Goal: Information Seeking & Learning: Learn about a topic

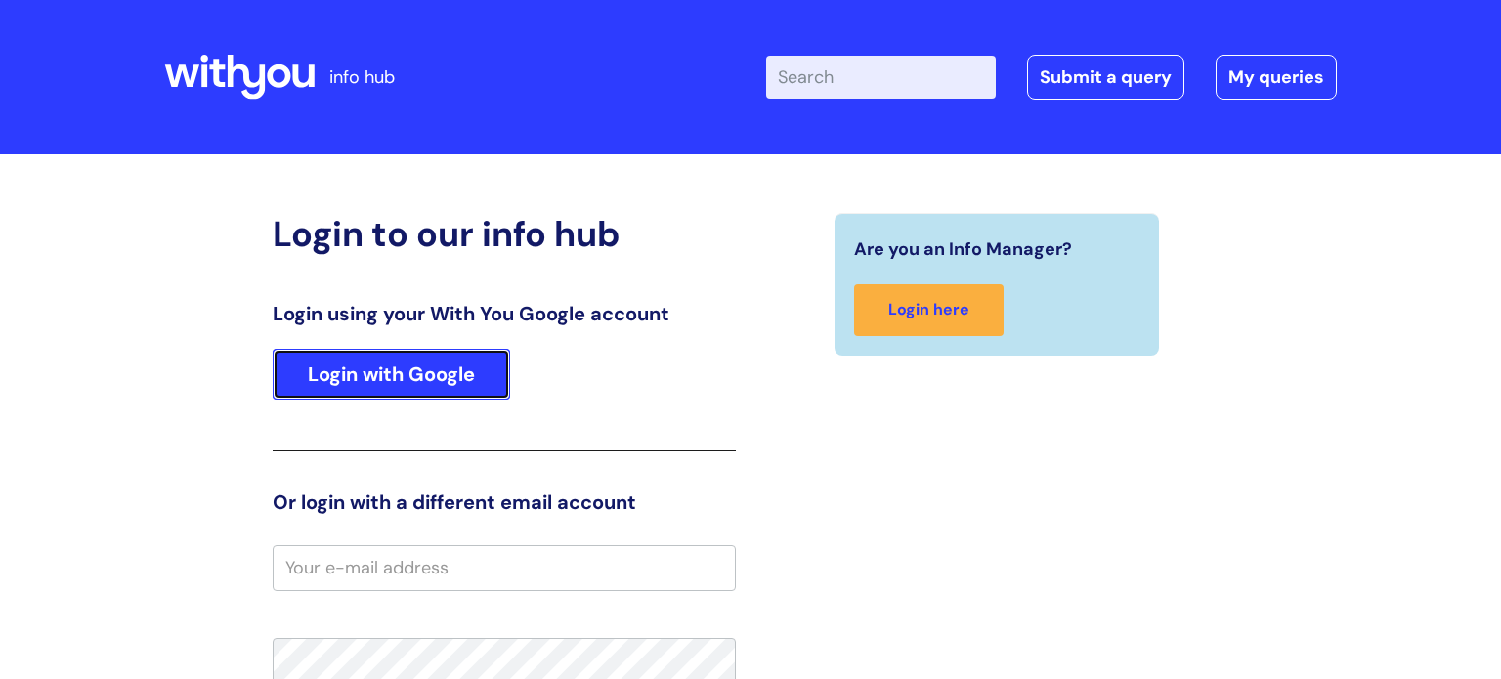
click at [438, 368] on link "Login with Google" at bounding box center [392, 374] width 238 height 51
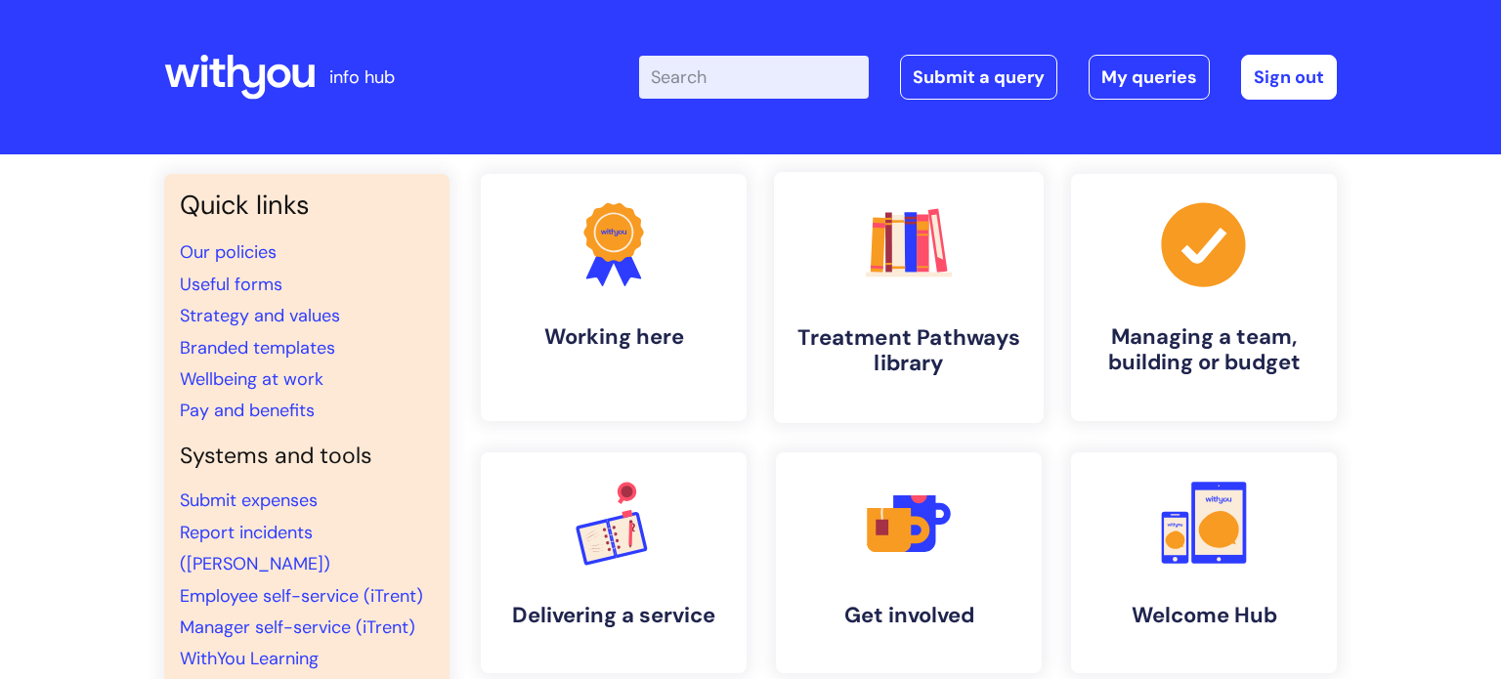
click at [929, 269] on rect at bounding box center [923, 244] width 12 height 58
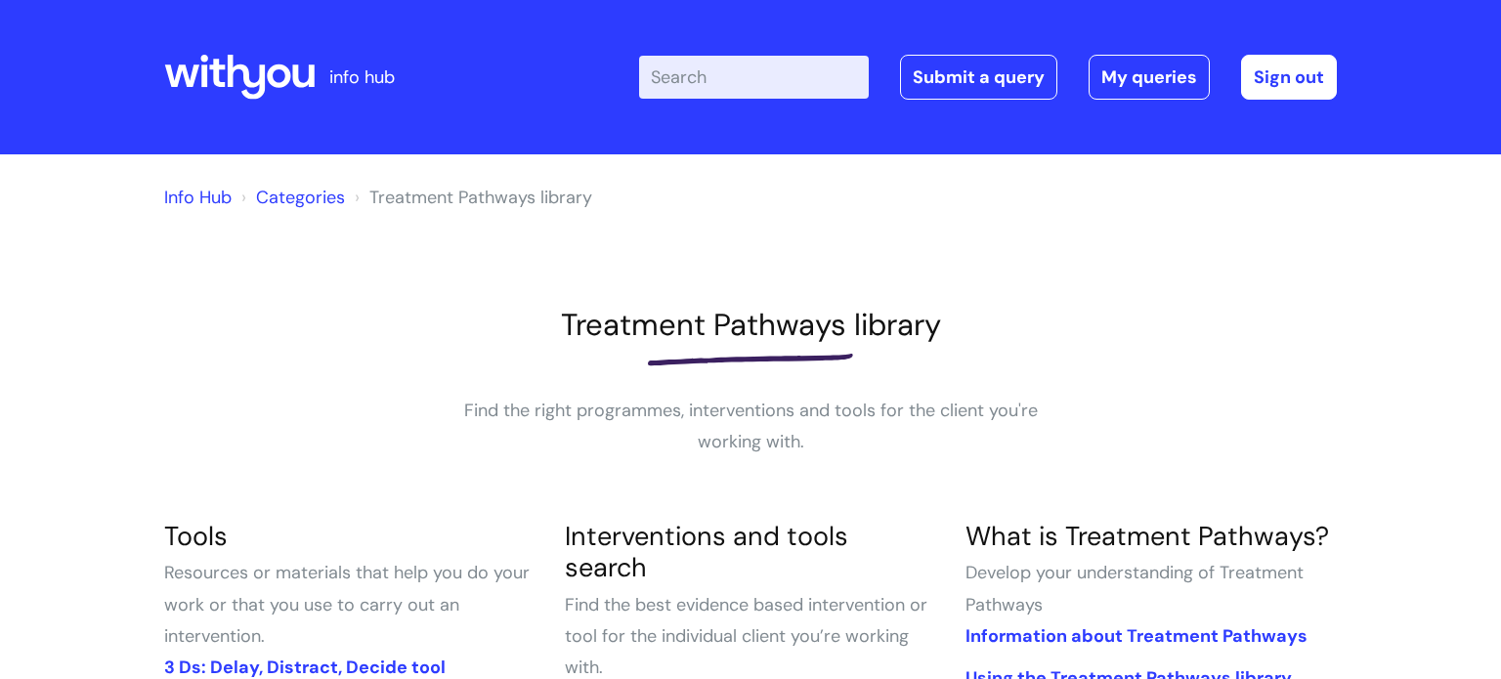
click at [669, 78] on input "Enter your search term here..." at bounding box center [754, 77] width 230 height 43
type input "my"
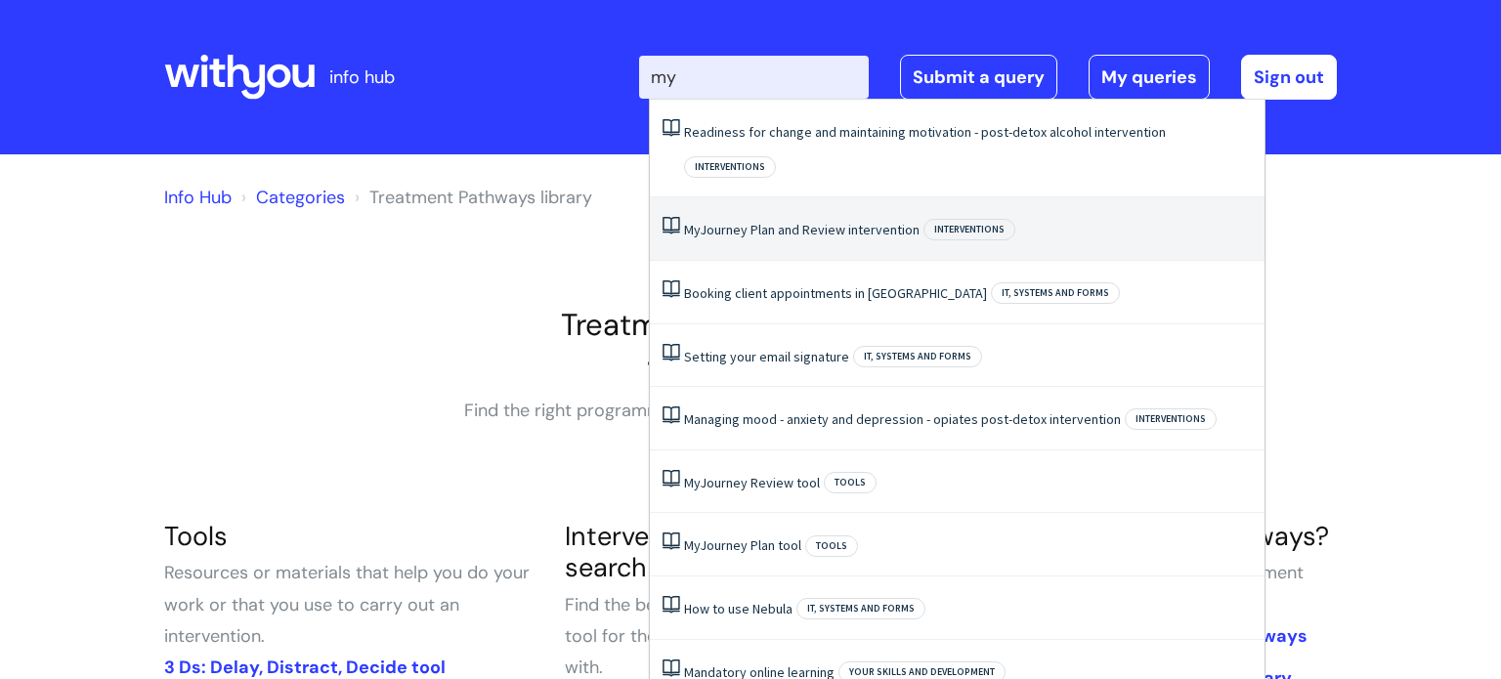
click at [717, 221] on link "My Journey Plan and Review intervention" at bounding box center [802, 230] width 236 height 18
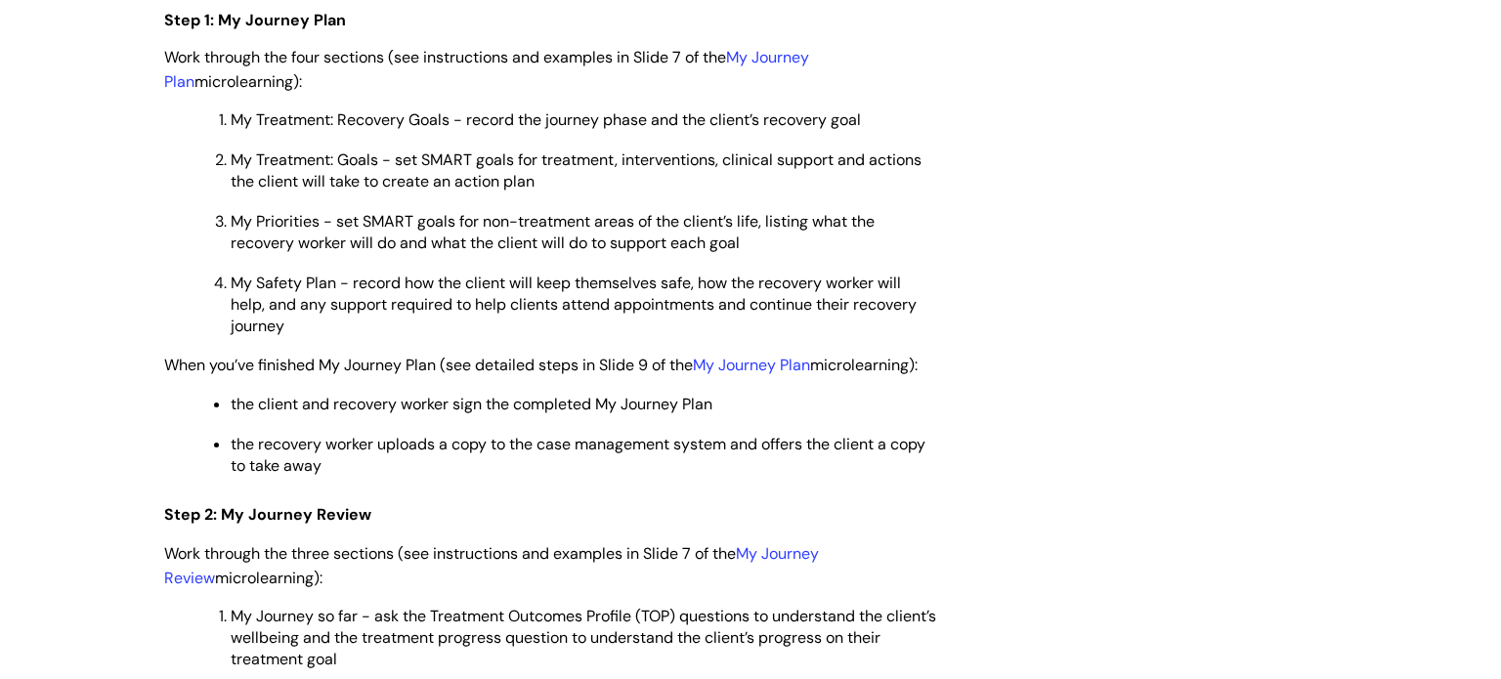
scroll to position [2659, 0]
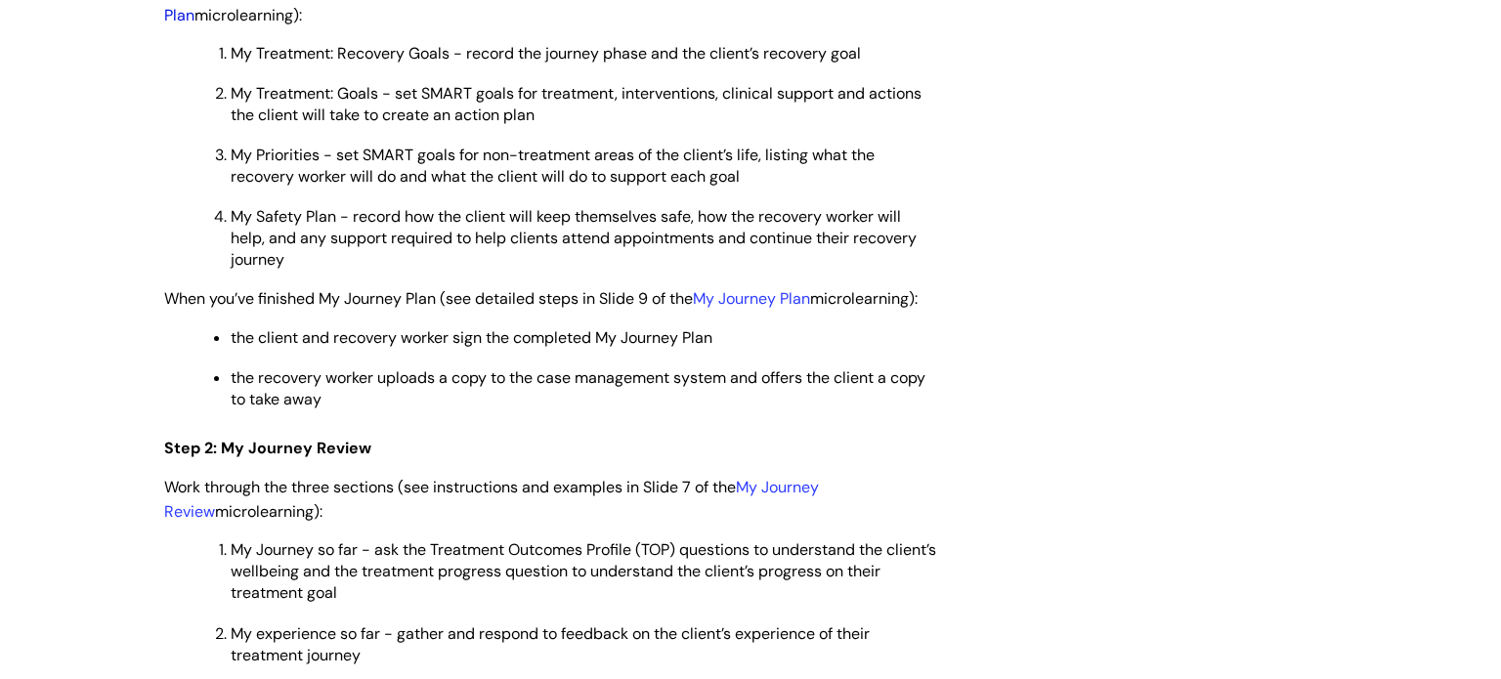
click at [774, 24] on link "My Journey Plan" at bounding box center [486, 2] width 645 height 45
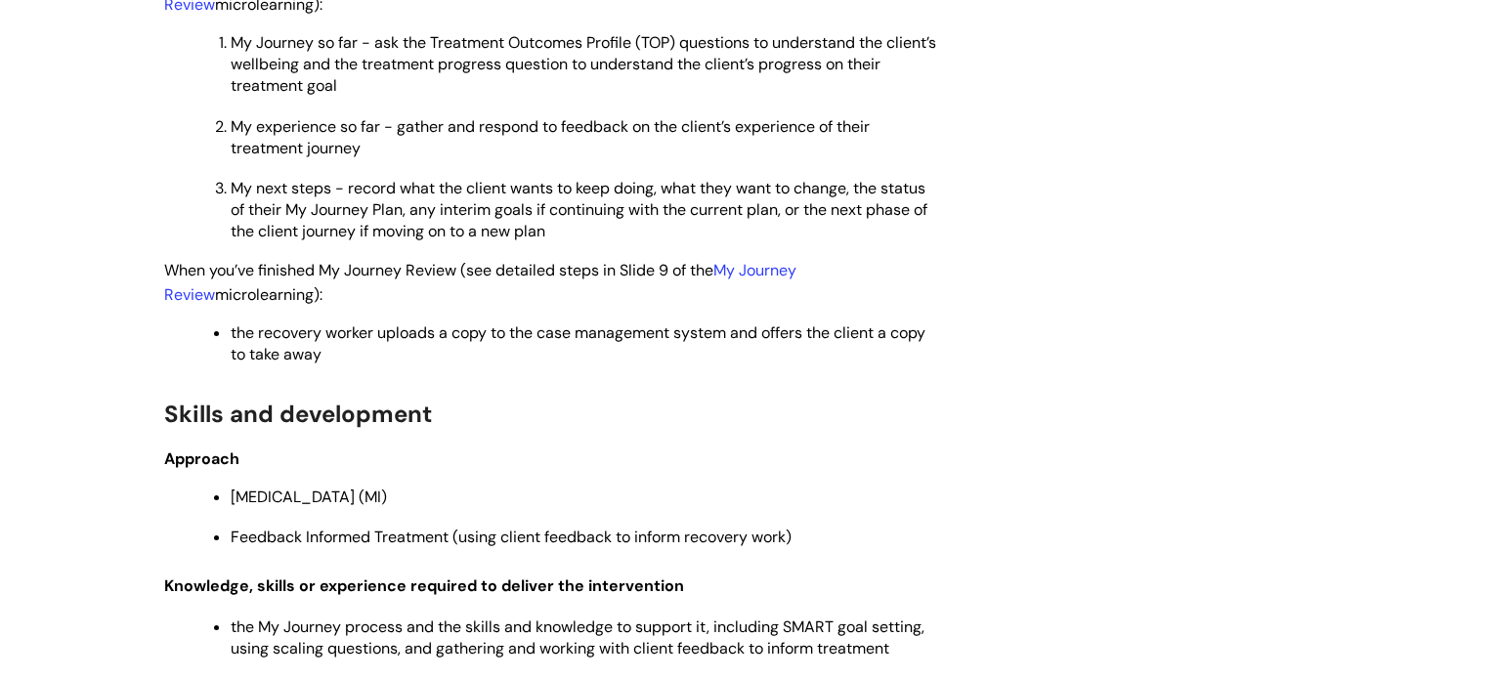
scroll to position [3245, 0]
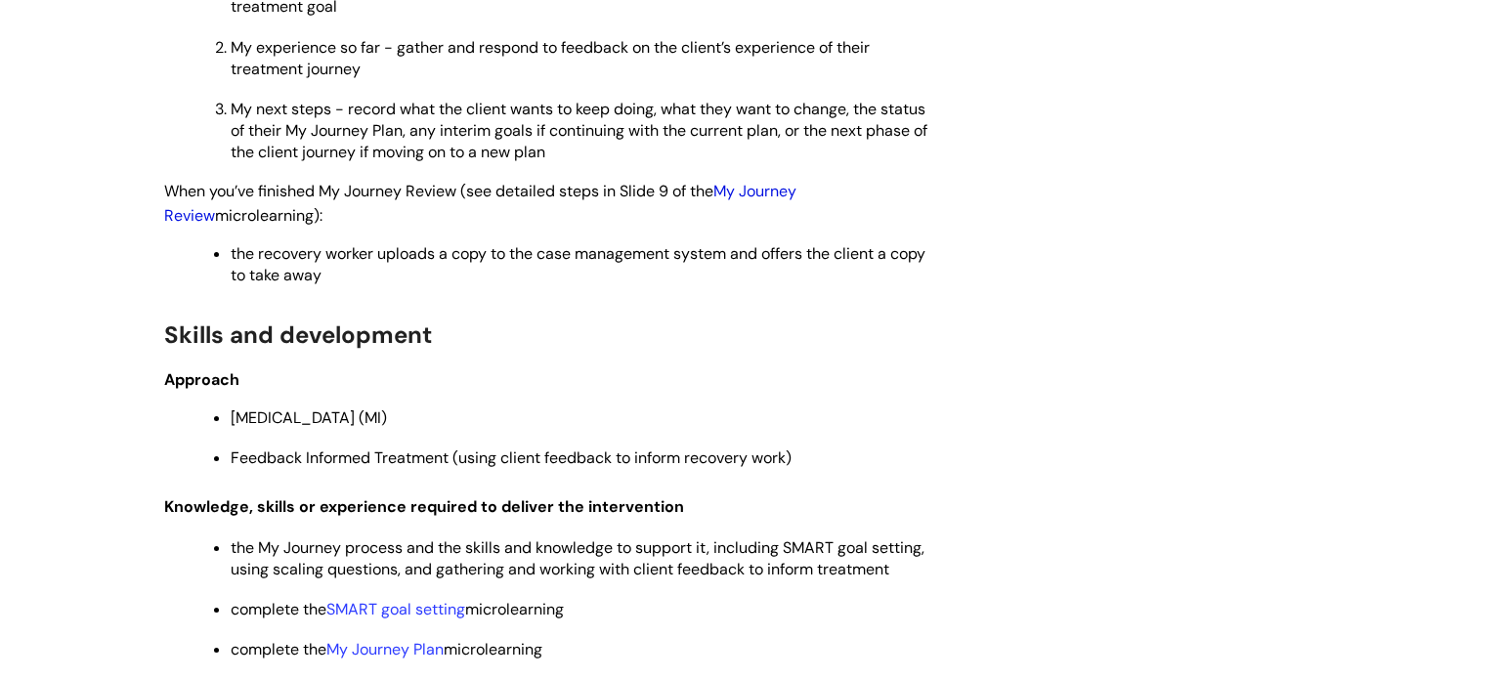
click at [766, 226] on link "My Journey Review" at bounding box center [480, 203] width 632 height 45
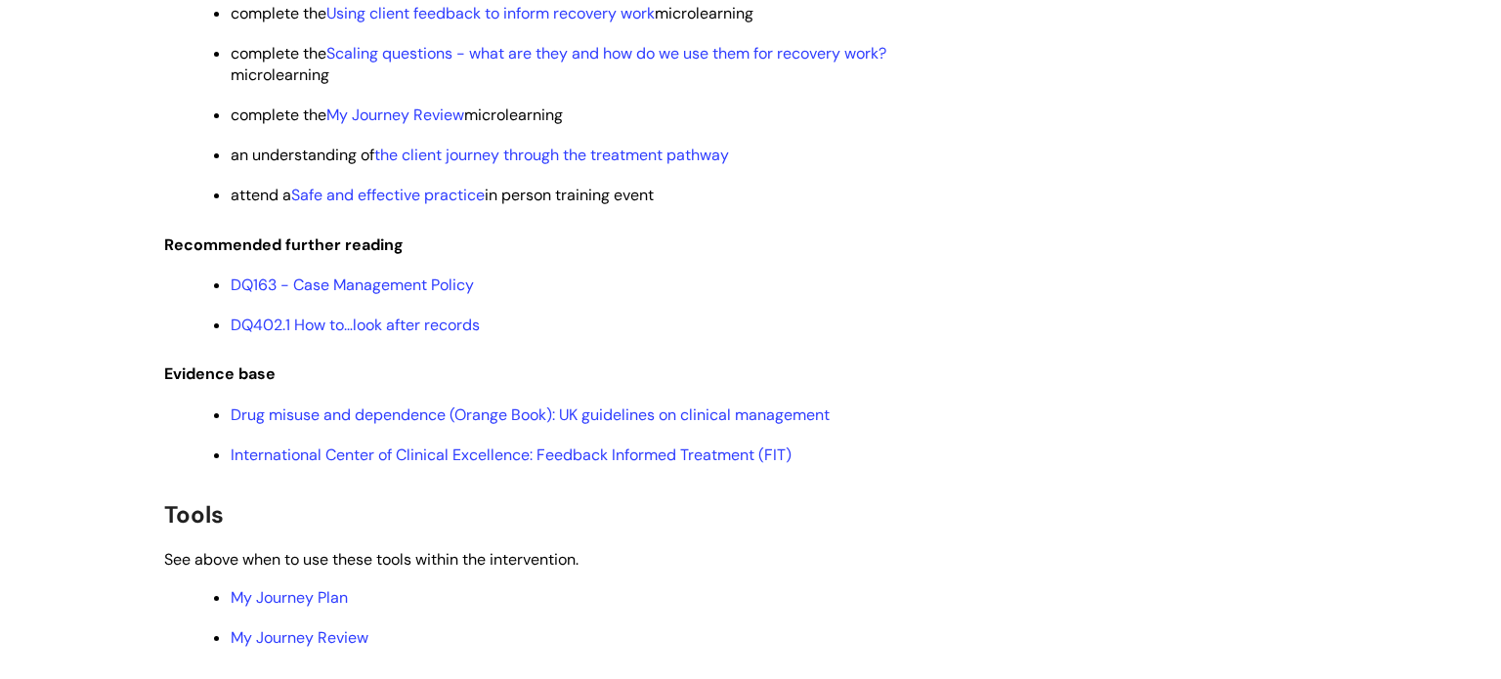
scroll to position [3949, 0]
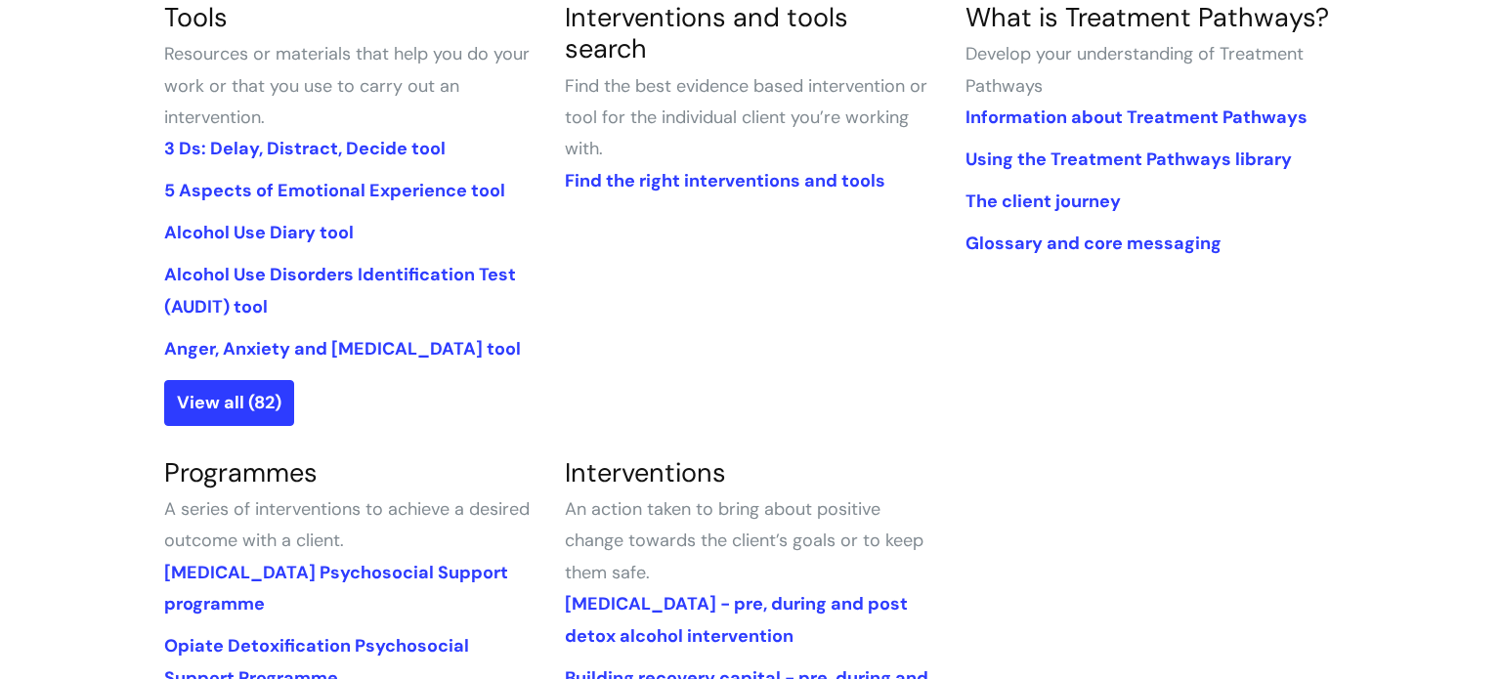
scroll to position [547, 0]
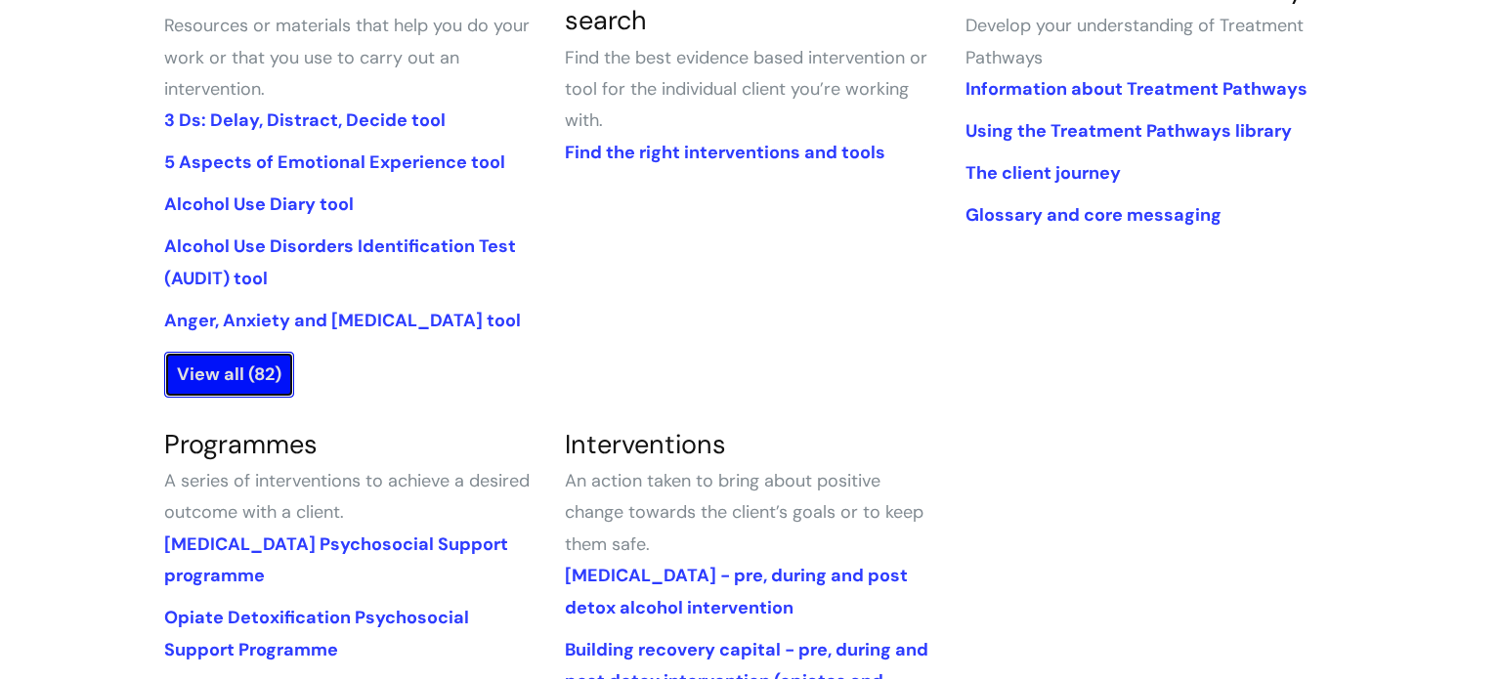
click at [229, 375] on link "View all (82)" at bounding box center [229, 374] width 130 height 45
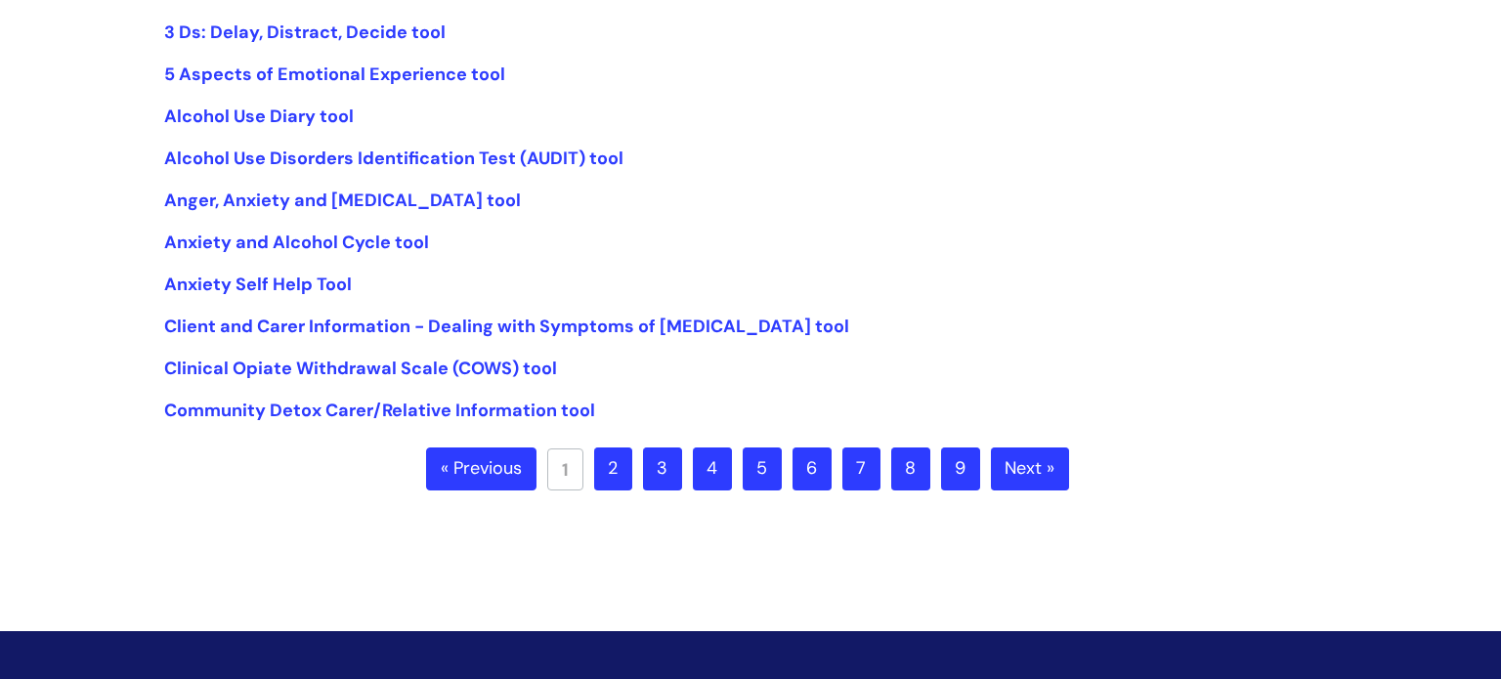
scroll to position [508, 0]
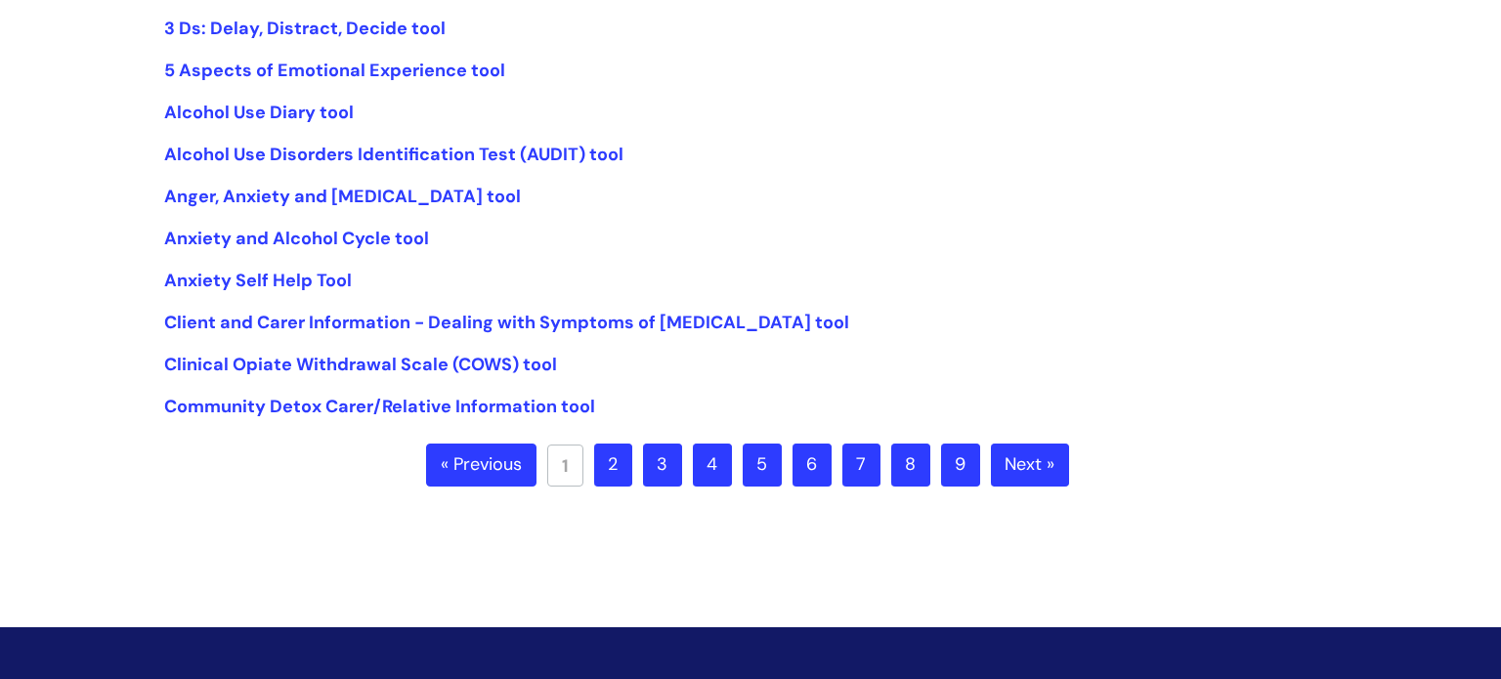
click at [619, 466] on link "2" at bounding box center [613, 465] width 38 height 43
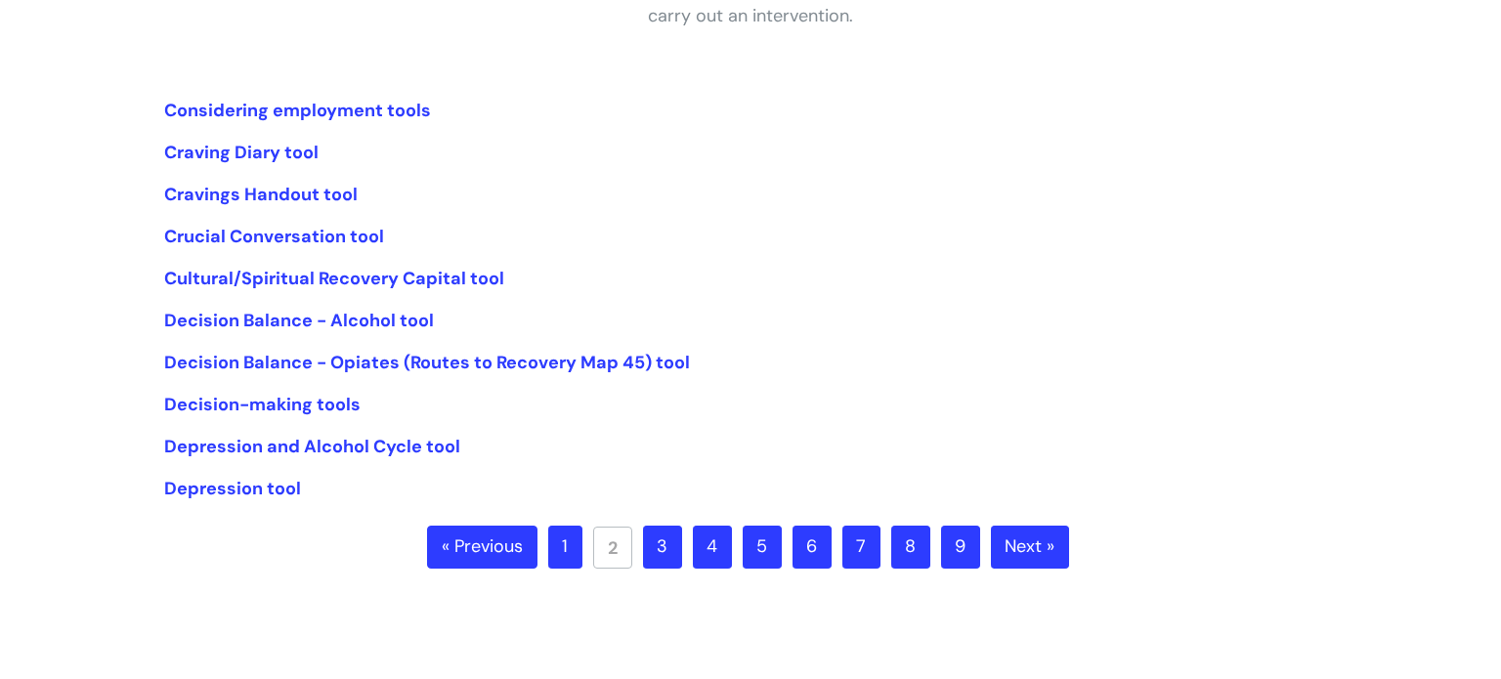
scroll to position [430, 0]
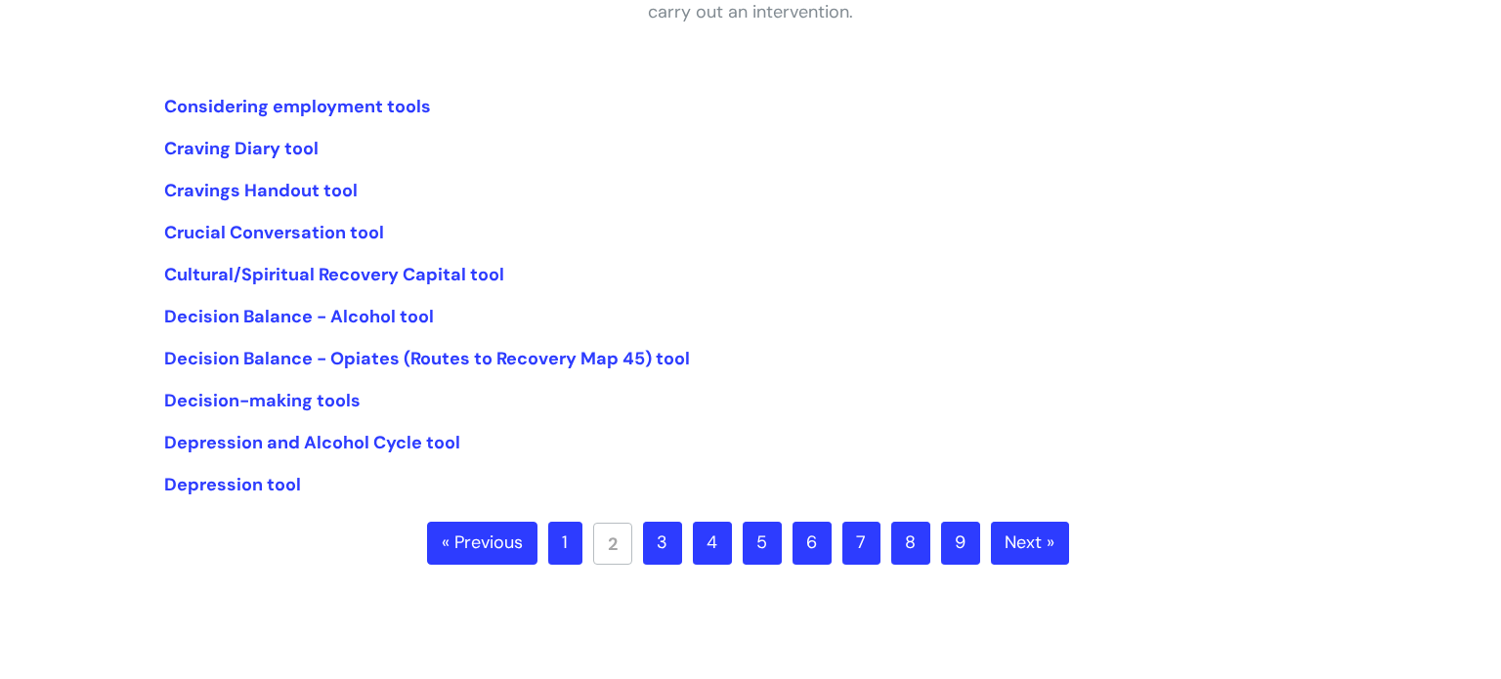
click at [658, 549] on link "3" at bounding box center [662, 543] width 39 height 43
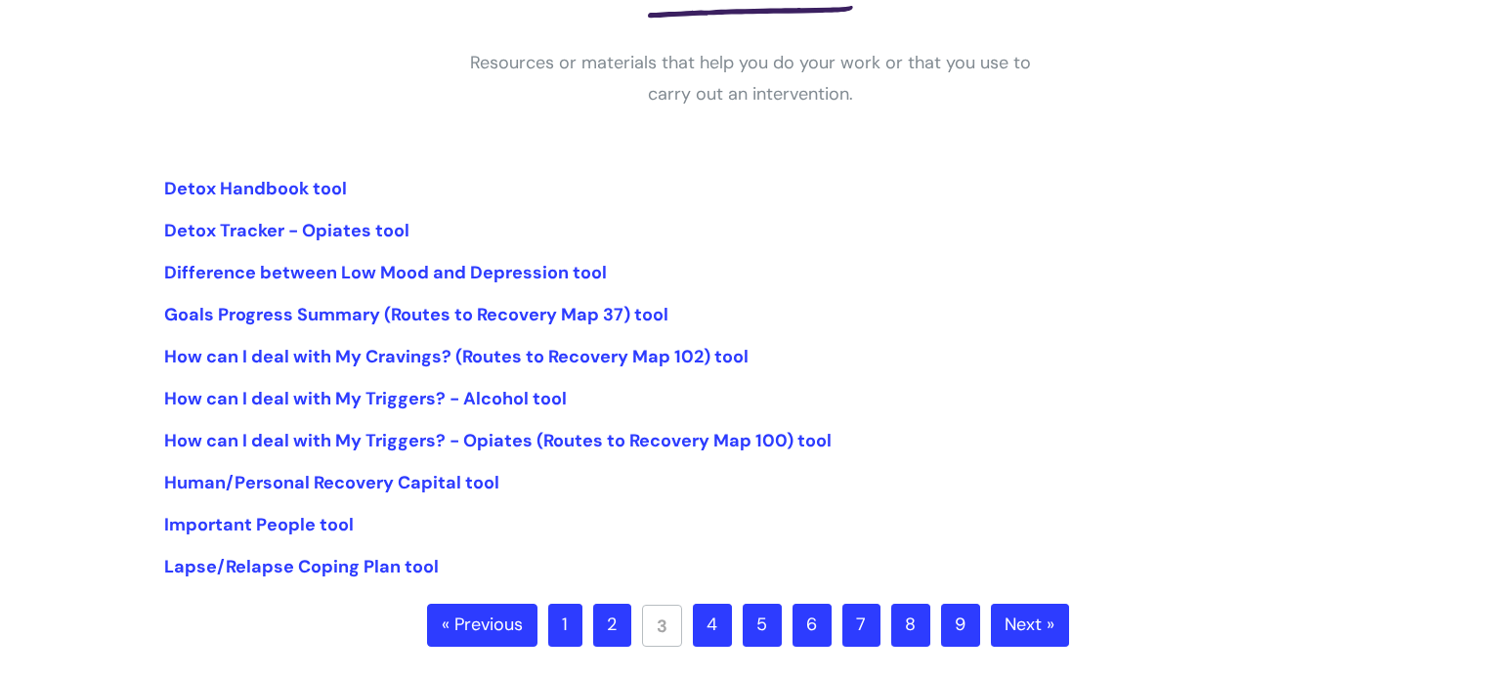
scroll to position [352, 0]
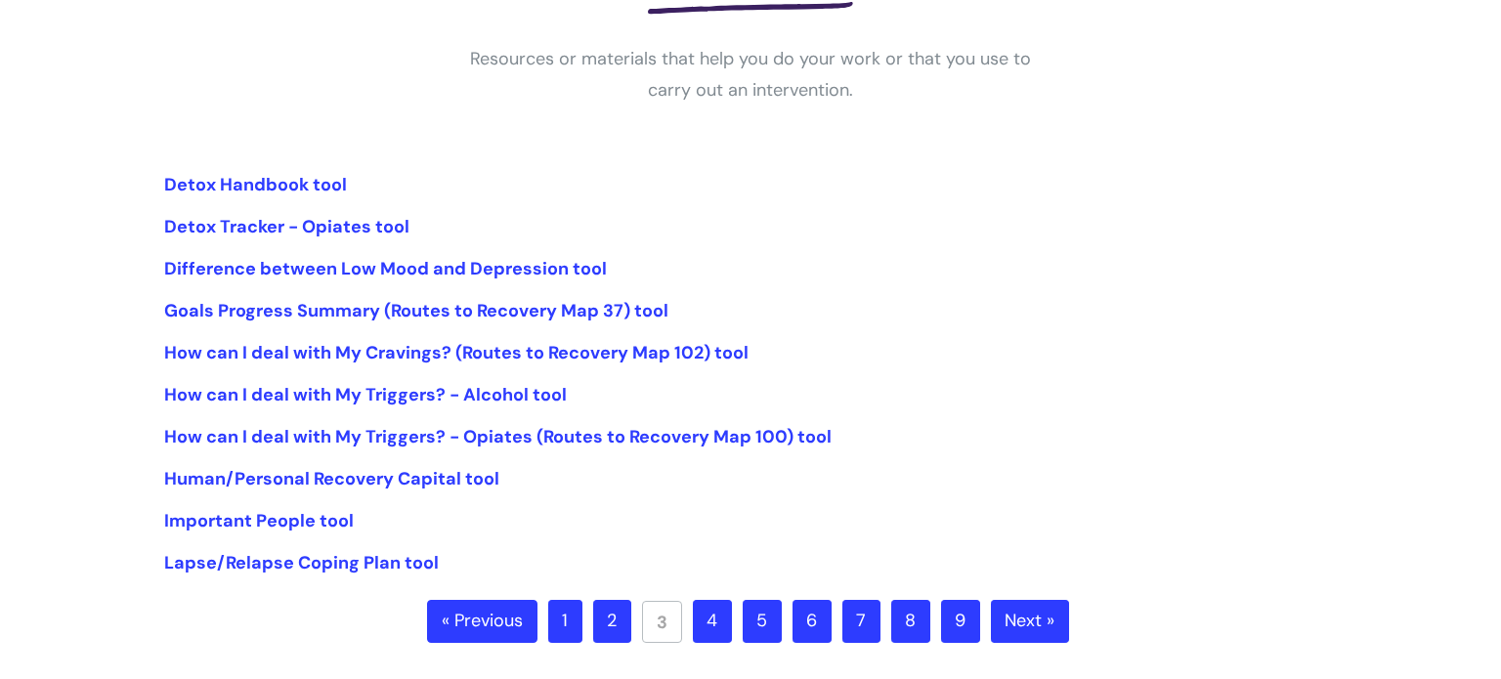
click at [711, 623] on link "4" at bounding box center [712, 621] width 39 height 43
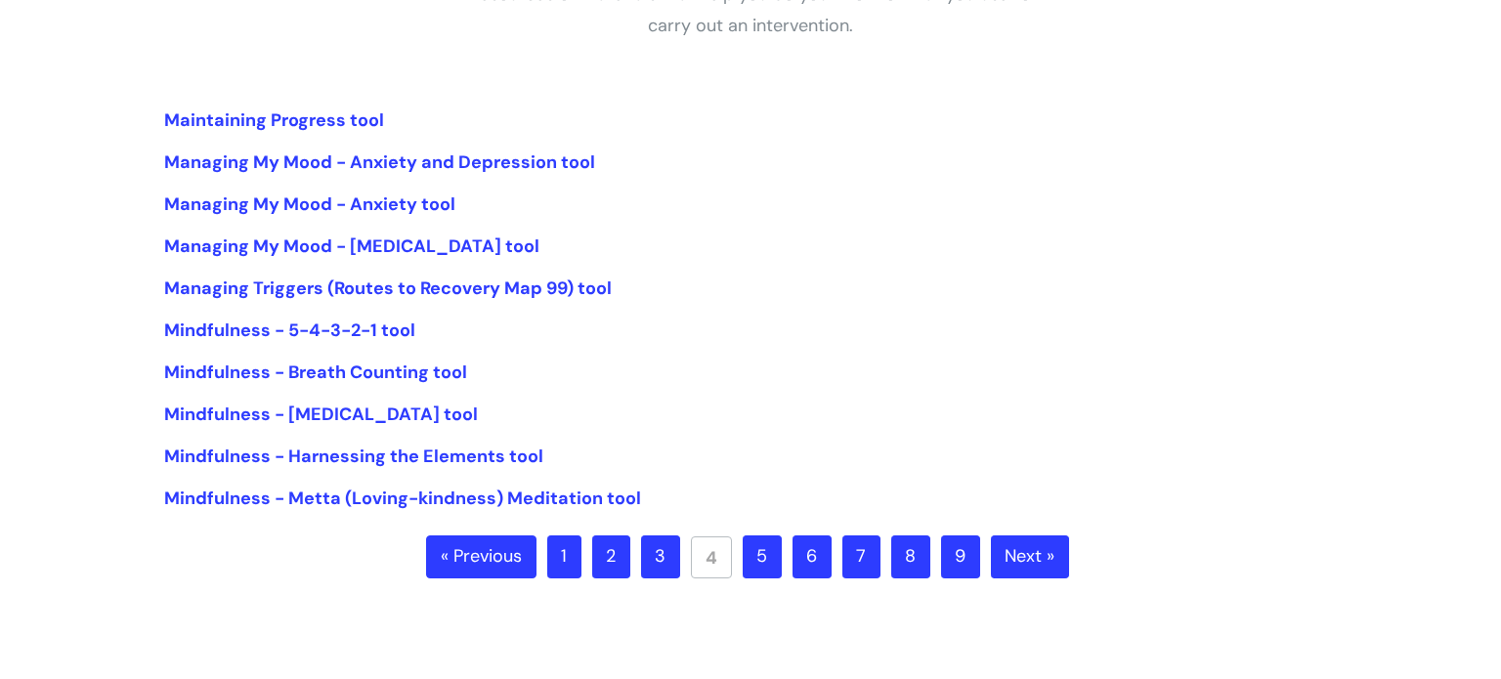
scroll to position [469, 0]
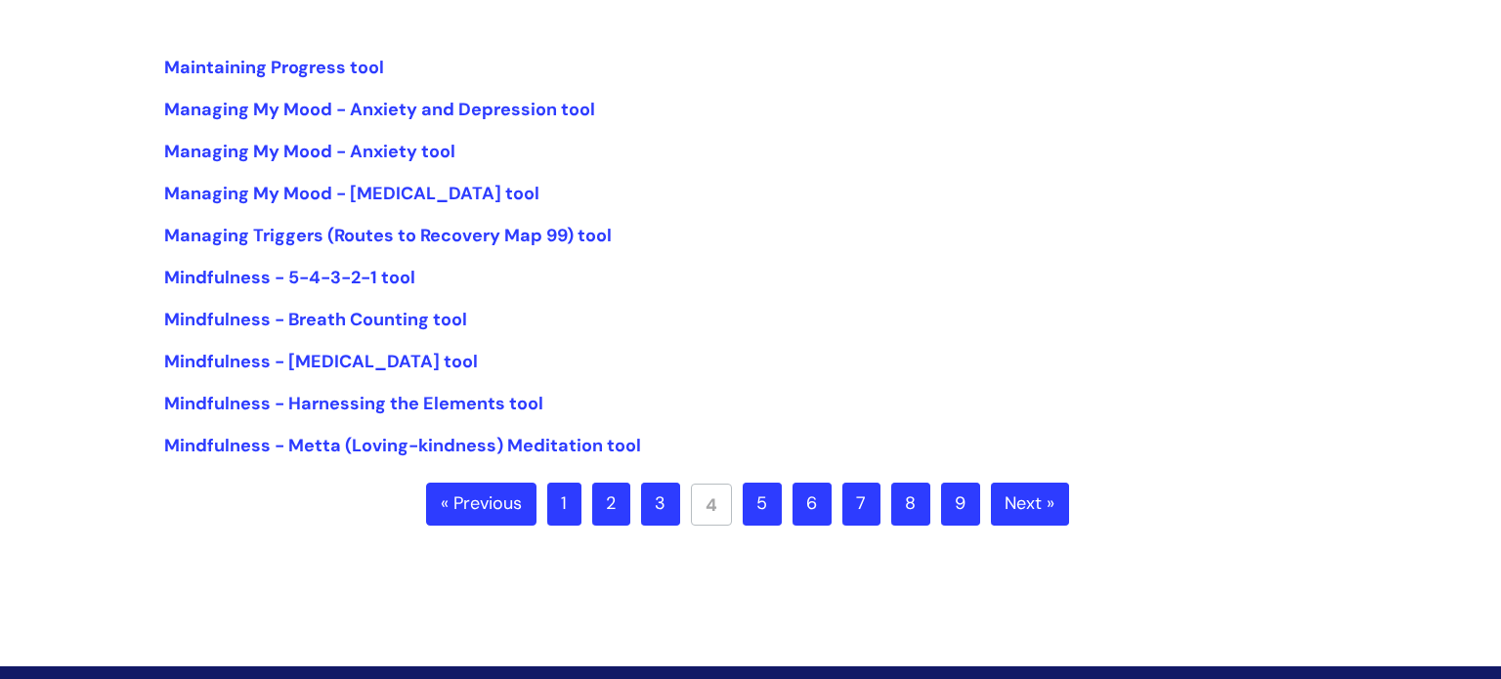
click at [759, 511] on link "5" at bounding box center [762, 504] width 39 height 43
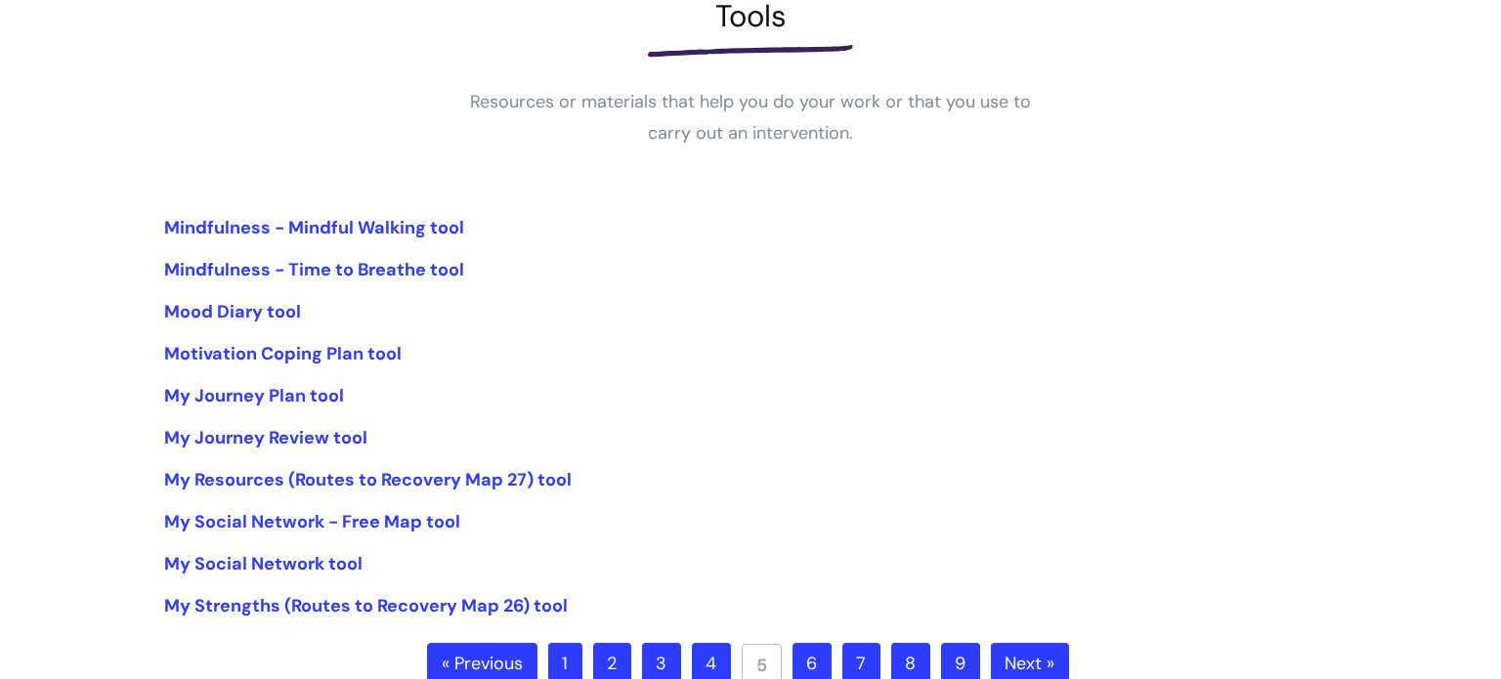
scroll to position [313, 0]
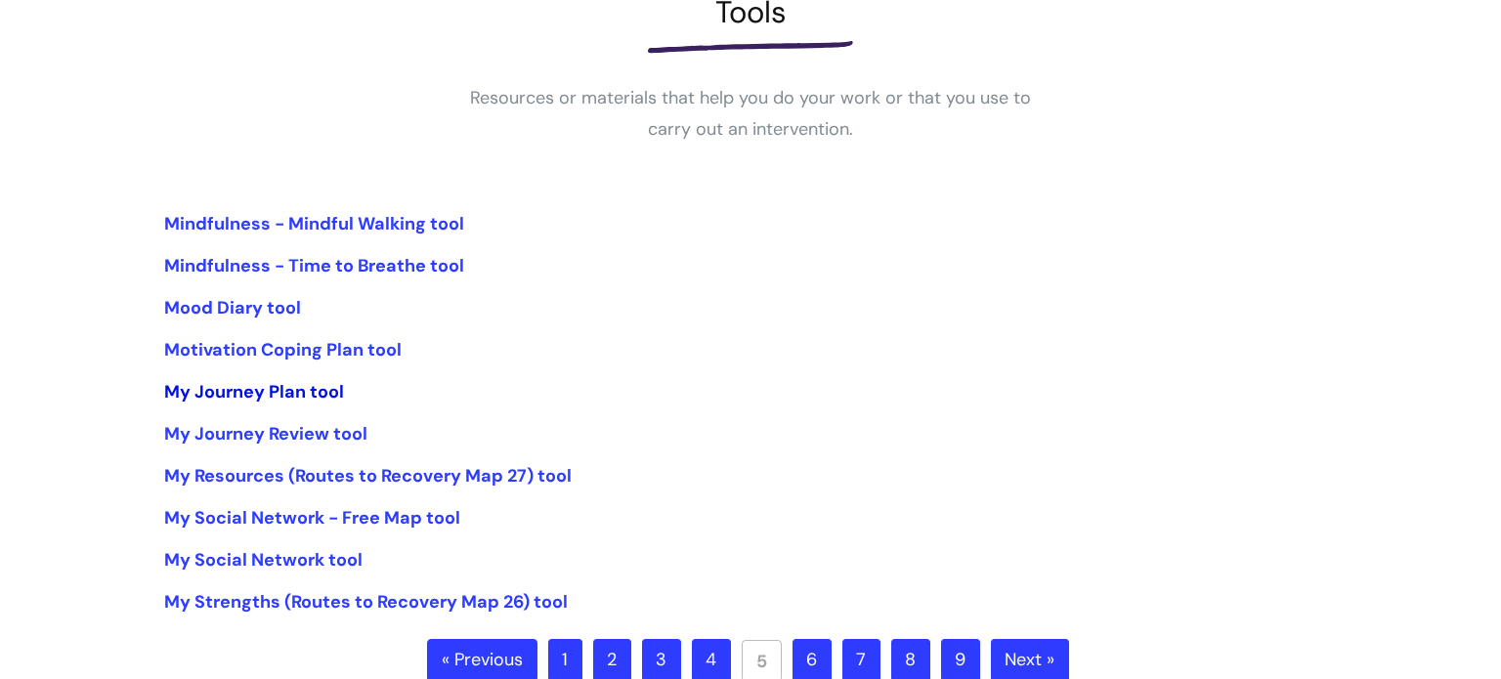
click at [212, 390] on link "My Journey Plan tool" at bounding box center [254, 391] width 180 height 23
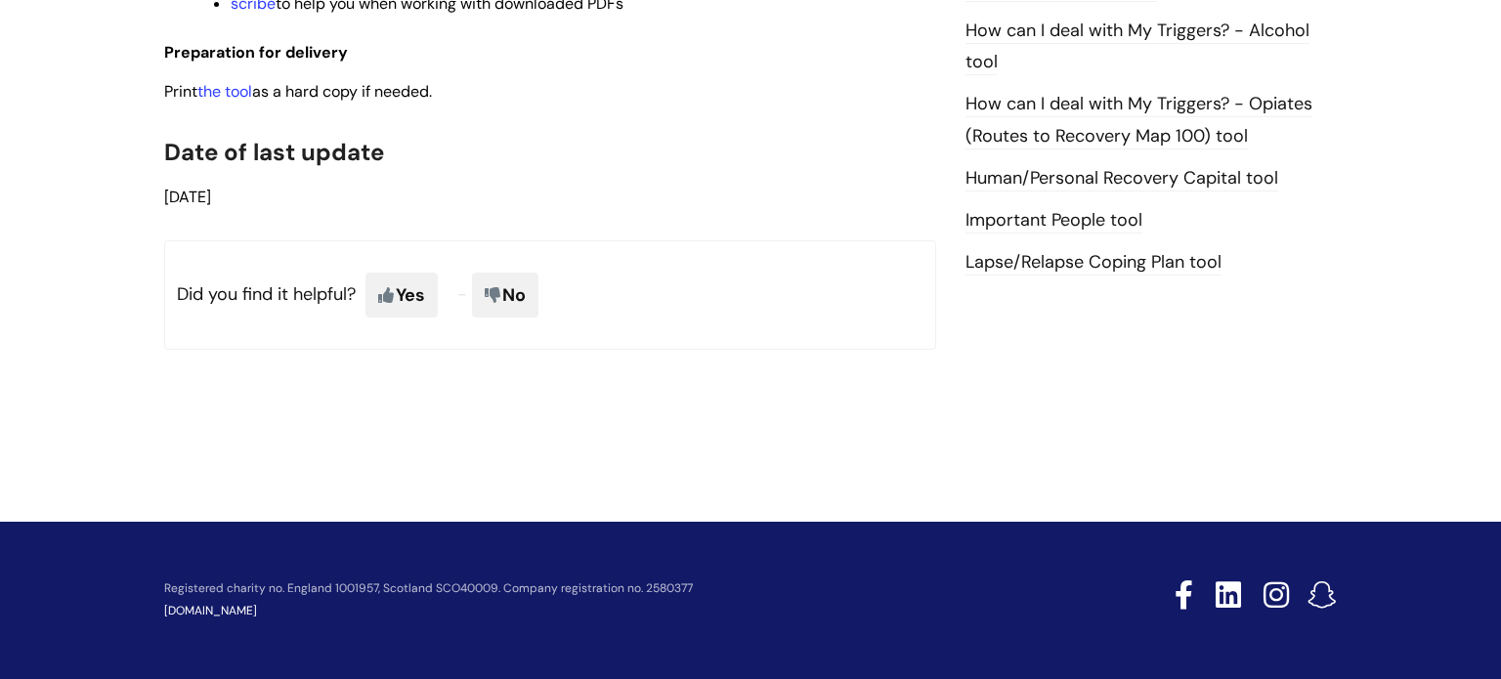
scroll to position [1553, 0]
click at [224, 92] on link "the tool" at bounding box center [224, 91] width 55 height 21
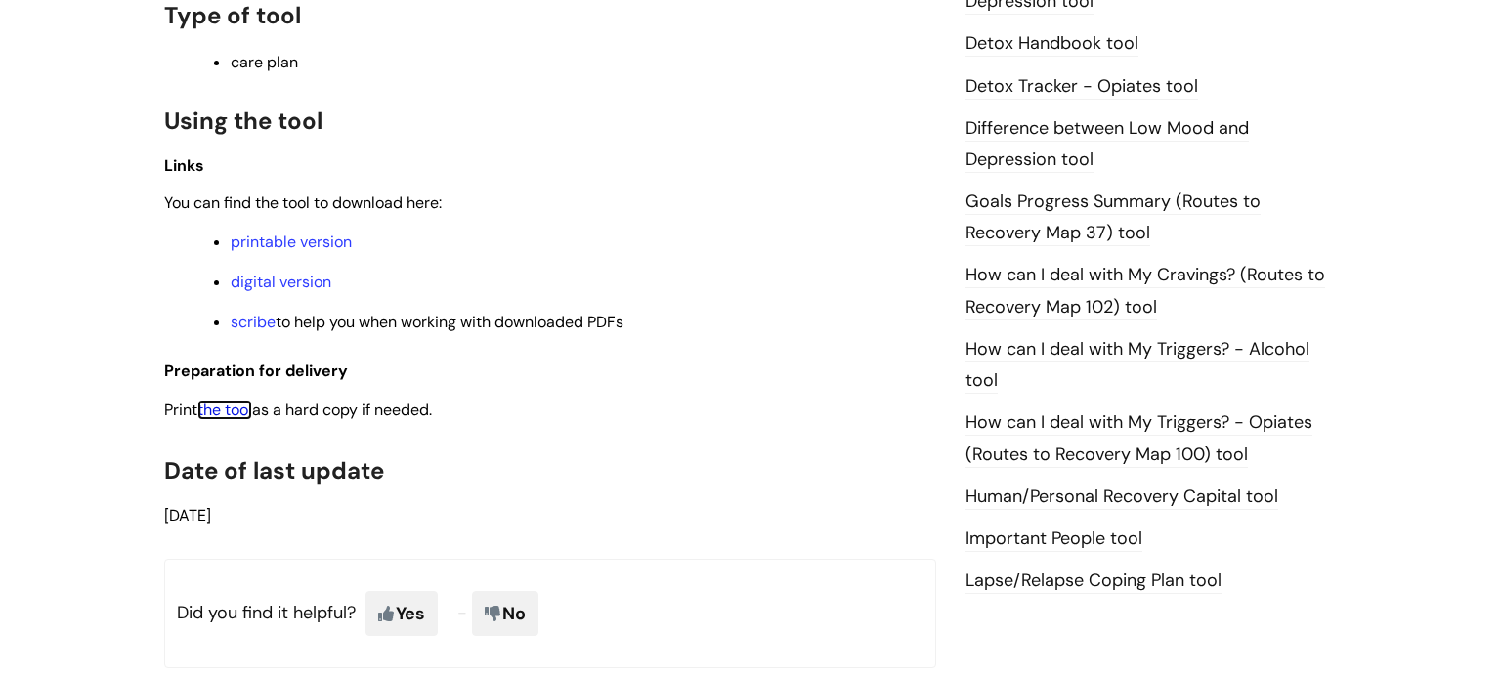
scroll to position [1201, 0]
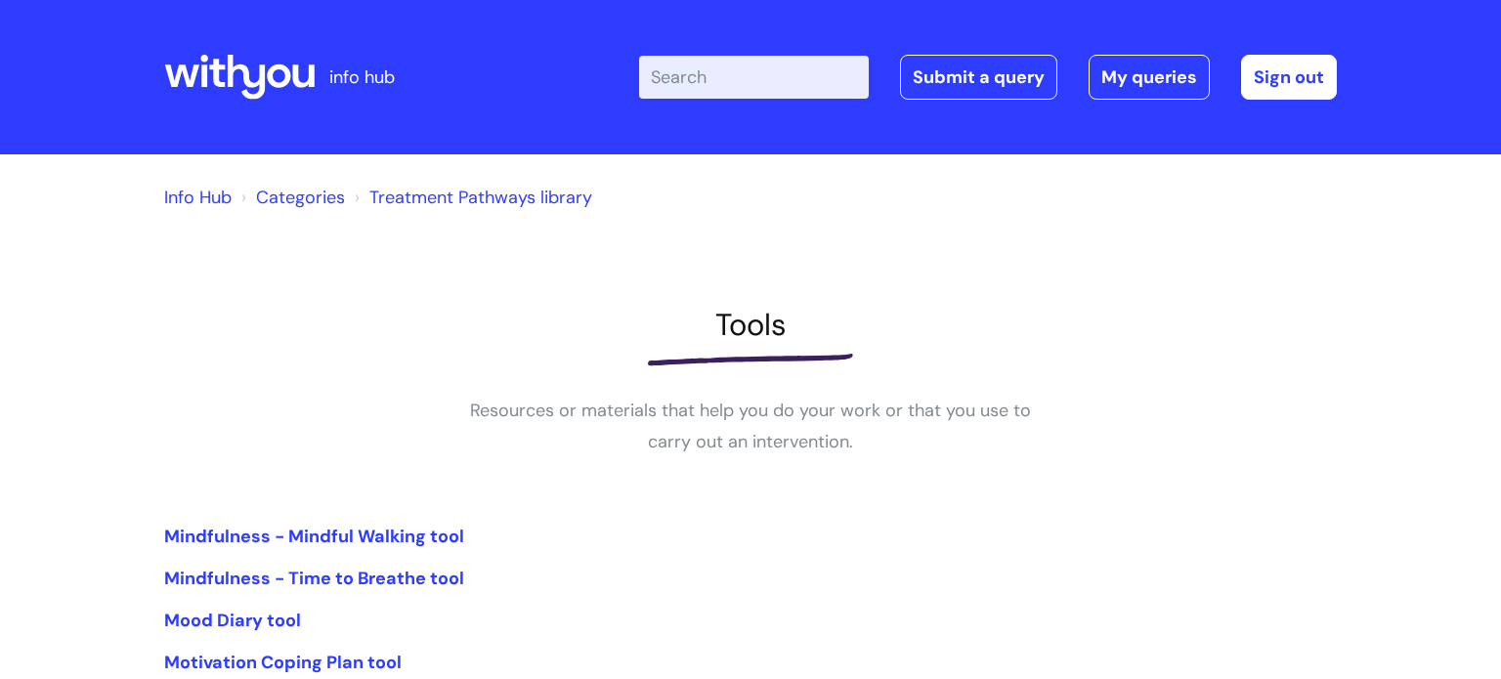
scroll to position [314, 0]
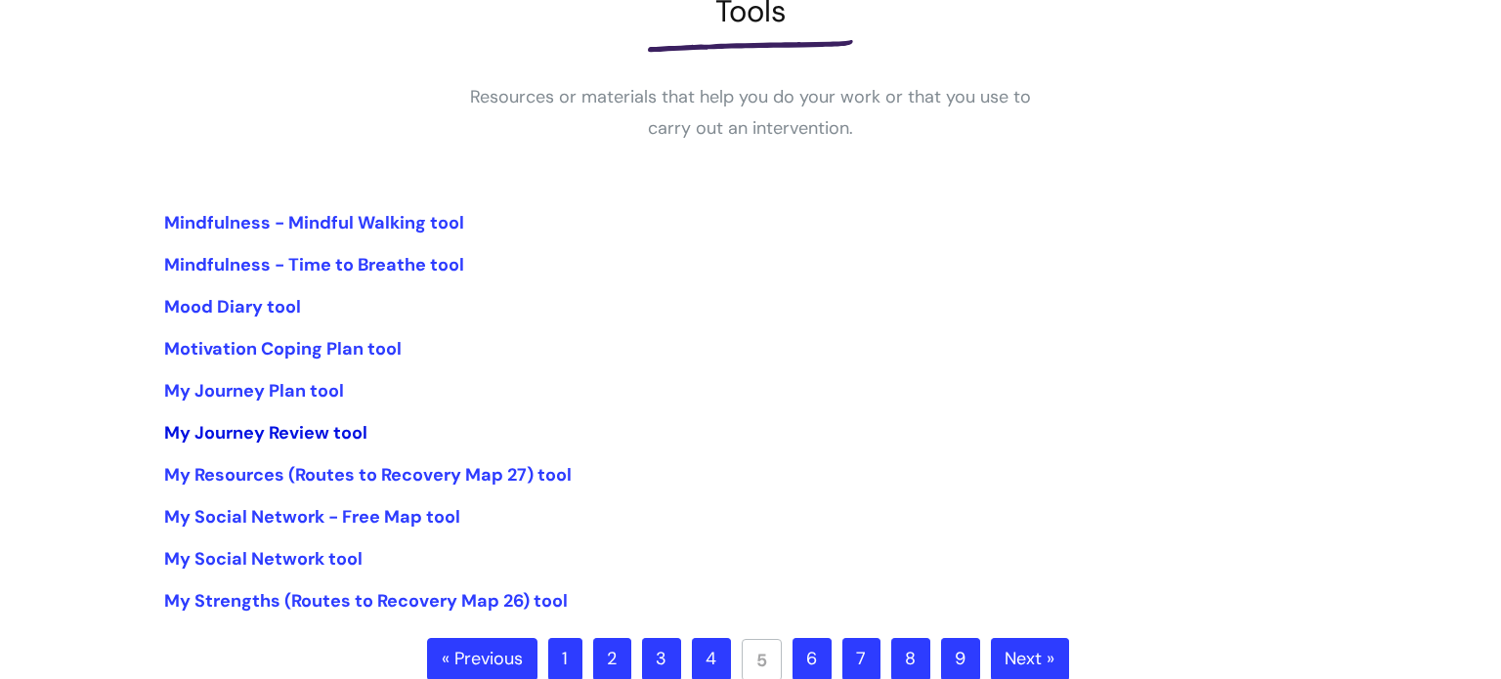
click at [254, 436] on link "My Journey Review tool" at bounding box center [265, 432] width 203 height 23
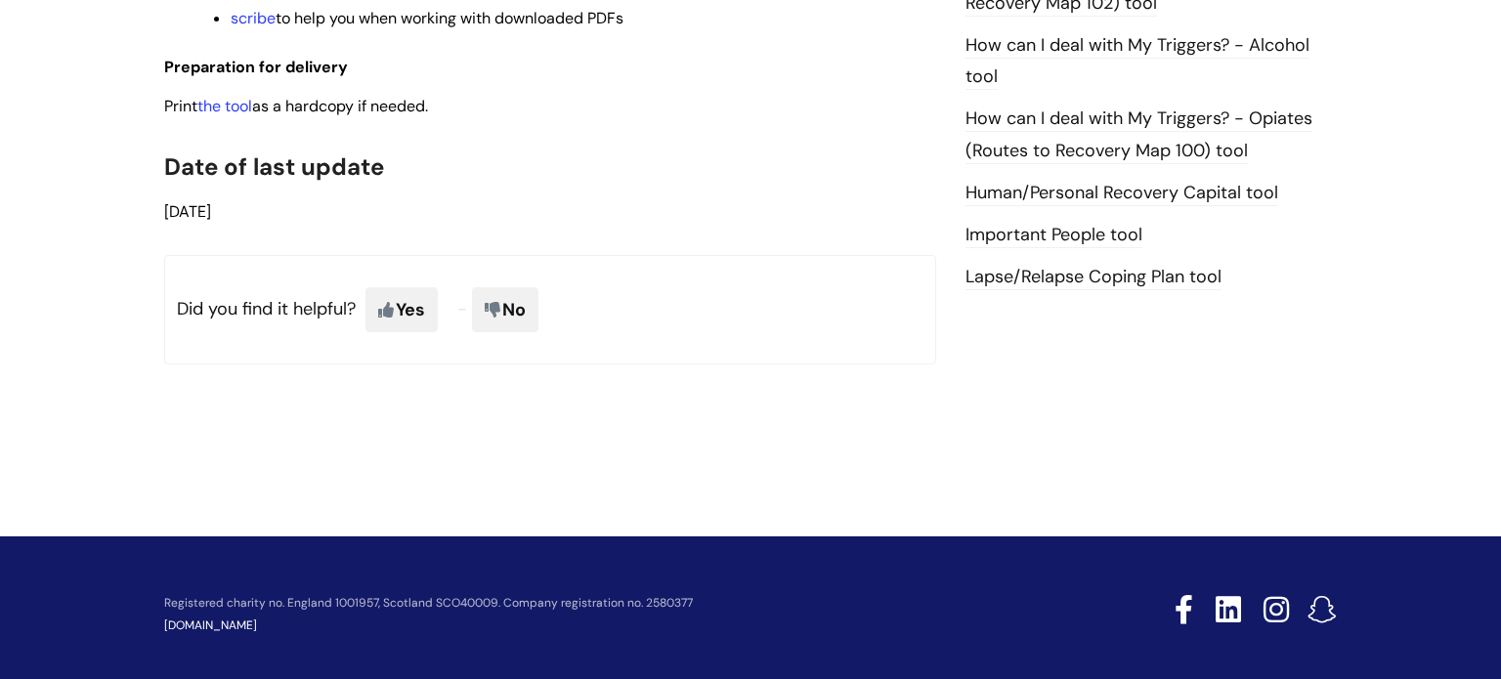
scroll to position [1553, 0]
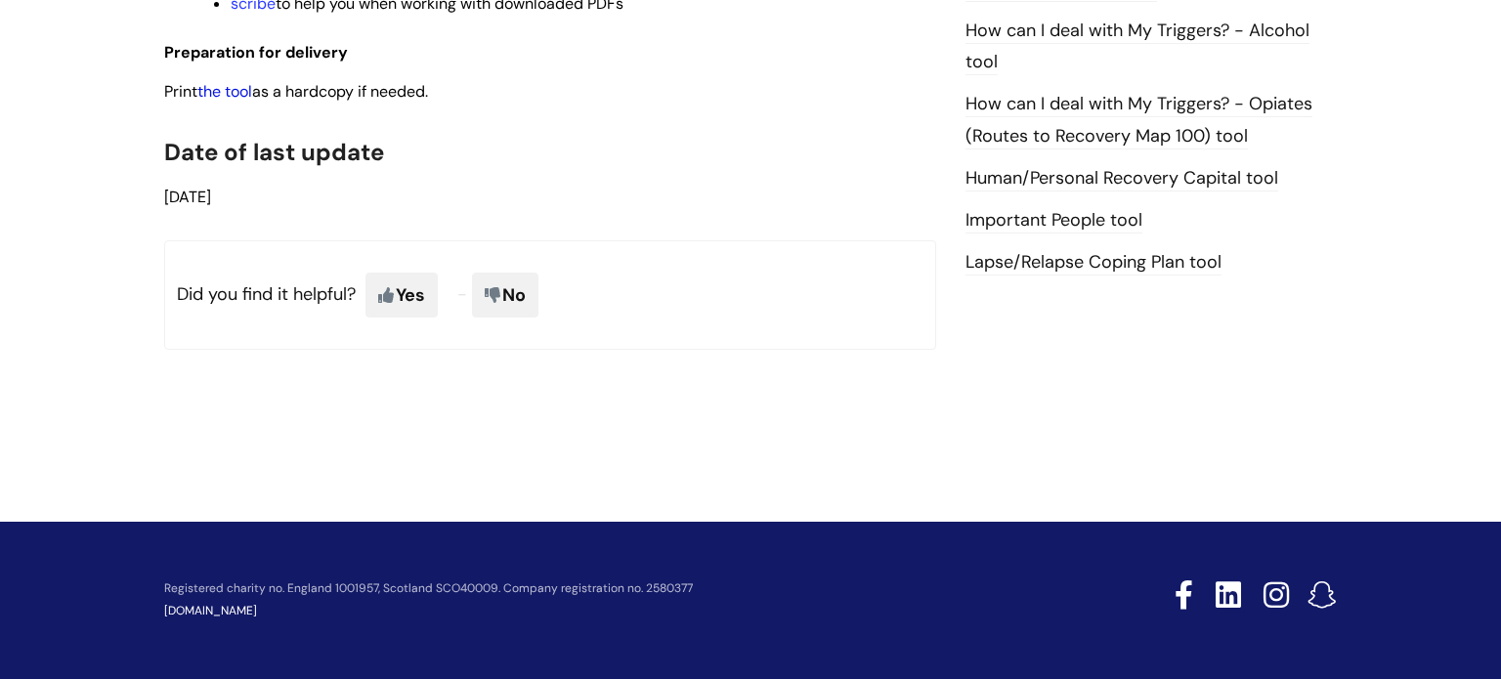
click at [224, 94] on link "the tool" at bounding box center [224, 91] width 55 height 21
